Goal: Information Seeking & Learning: Learn about a topic

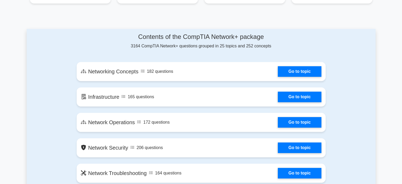
scroll to position [256, 0]
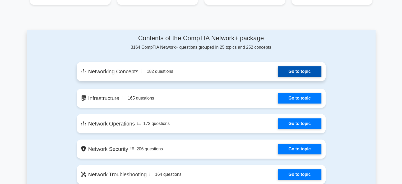
click at [298, 74] on link "Go to topic" at bounding box center [299, 71] width 43 height 11
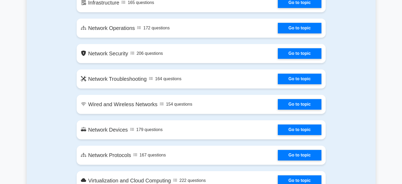
scroll to position [356, 0]
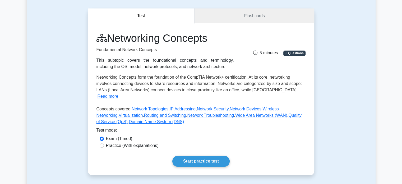
scroll to position [47, 0]
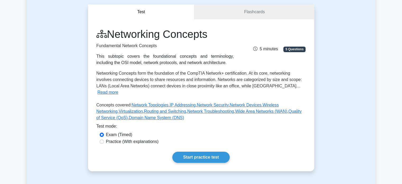
click at [127, 138] on label "Practice (With explanations)" at bounding box center [132, 141] width 53 height 6
click at [104, 139] on input "Practice (With explanations)" at bounding box center [102, 141] width 4 height 4
radio input "true"
click at [196, 151] on link "Start practice test" at bounding box center [200, 156] width 57 height 11
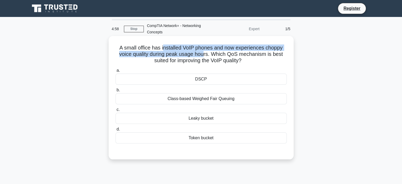
drag, startPoint x: 162, startPoint y: 50, endPoint x: 205, endPoint y: 53, distance: 43.2
click at [205, 53] on h5 "A small office has installed VoIP phones and now experiences choppy voice quali…" at bounding box center [201, 54] width 172 height 20
click at [197, 48] on h5 "A small office has installed VoIP phones and now experiences choppy voice quali…" at bounding box center [201, 54] width 172 height 20
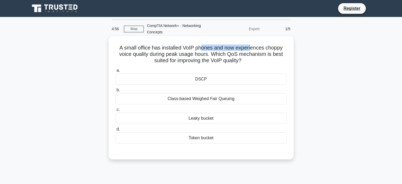
drag, startPoint x: 200, startPoint y: 48, endPoint x: 252, endPoint y: 50, distance: 51.9
click at [252, 50] on h5 "A small office has installed VoIP phones and now experiences choppy voice quali…" at bounding box center [201, 54] width 172 height 20
drag, startPoint x: 262, startPoint y: 50, endPoint x: 134, endPoint y: 47, distance: 128.0
click at [134, 47] on h5 "A small office has installed VoIP phones and now experiences choppy voice quali…" at bounding box center [201, 54] width 172 height 20
click at [139, 59] on h5 "A small office has installed VoIP phones and now experiences choppy voice quali…" at bounding box center [201, 54] width 172 height 20
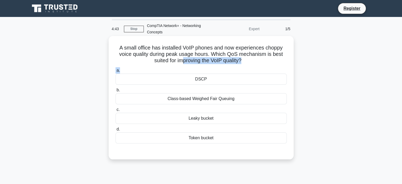
drag, startPoint x: 182, startPoint y: 63, endPoint x: 233, endPoint y: 66, distance: 50.8
click at [233, 66] on div "A small office has installed VoIP phones and now experiences choppy voice quali…" at bounding box center [201, 97] width 181 height 119
click at [237, 62] on h5 "A small office has installed VoIP phones and now experiences choppy voice quali…" at bounding box center [201, 54] width 172 height 20
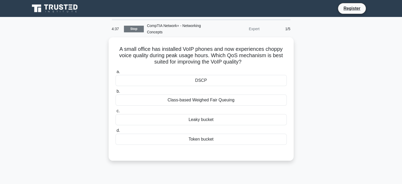
click at [135, 30] on link "Stop" at bounding box center [134, 29] width 20 height 7
